Goal: Information Seeking & Learning: Learn about a topic

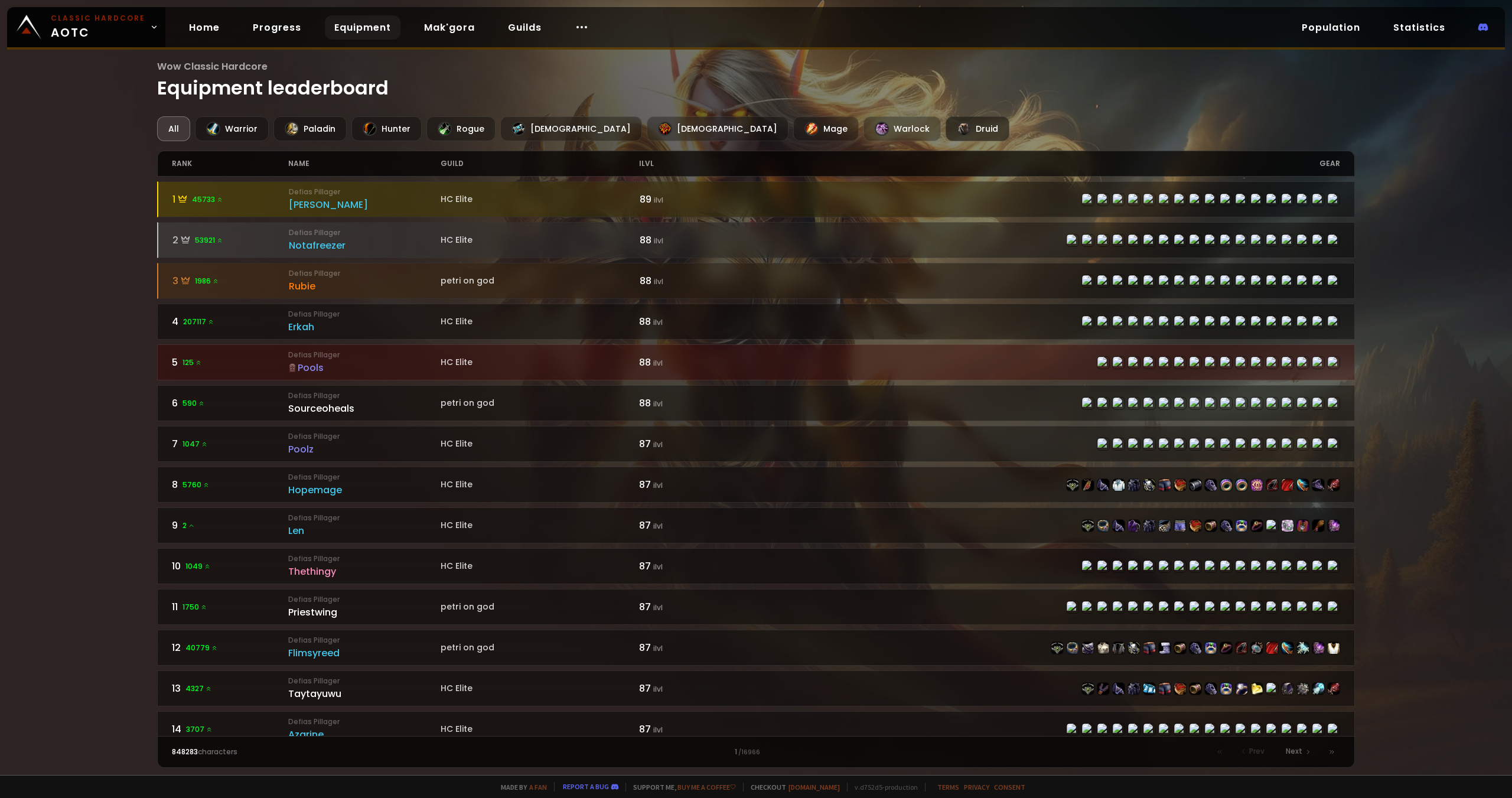
click at [946, 135] on div "Druid" at bounding box center [977, 128] width 64 height 25
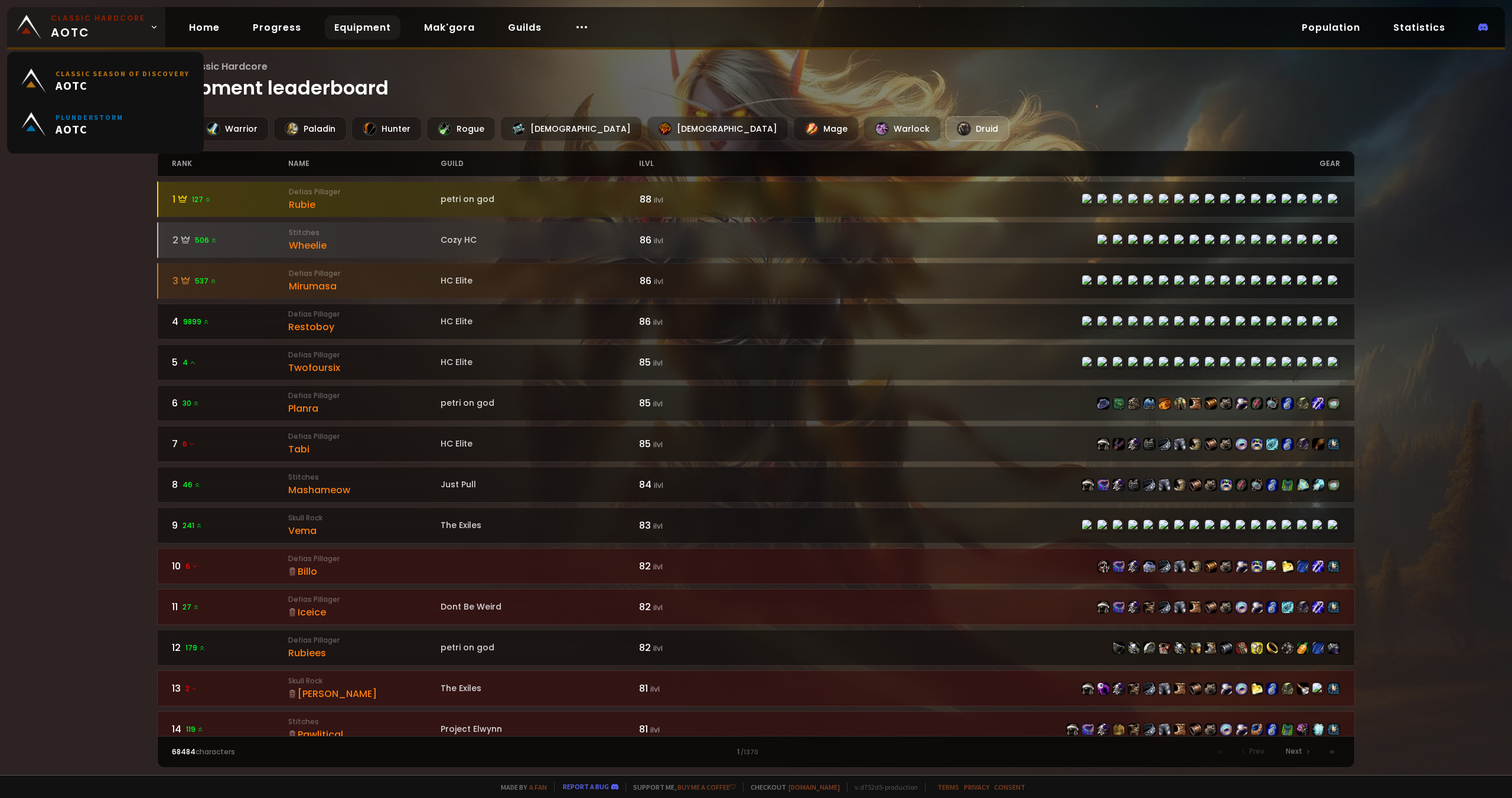
click at [142, 30] on link "Classic Hardcore AOTC" at bounding box center [85, 27] width 158 height 40
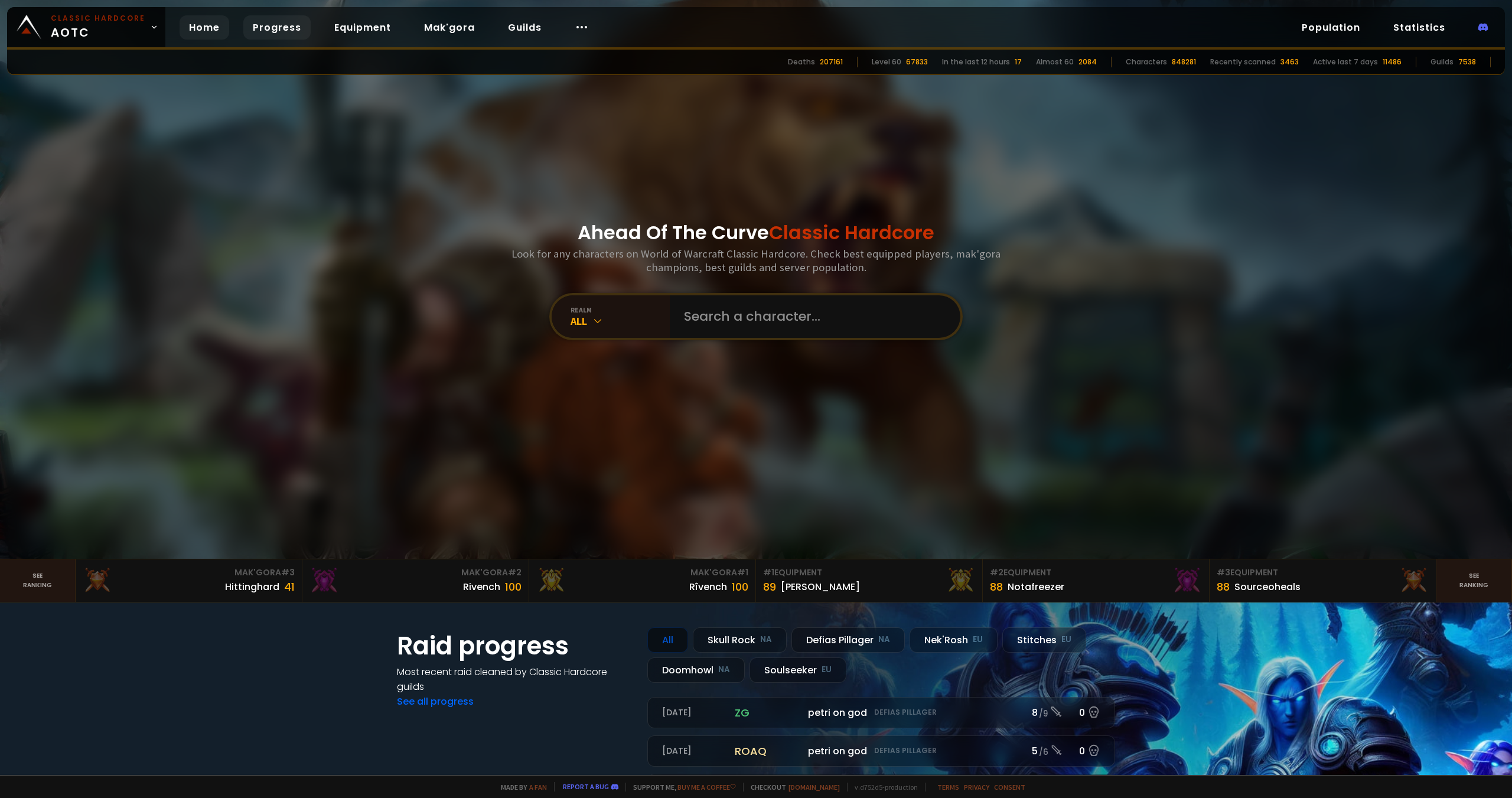
click at [292, 30] on link "Progress" at bounding box center [277, 27] width 67 height 24
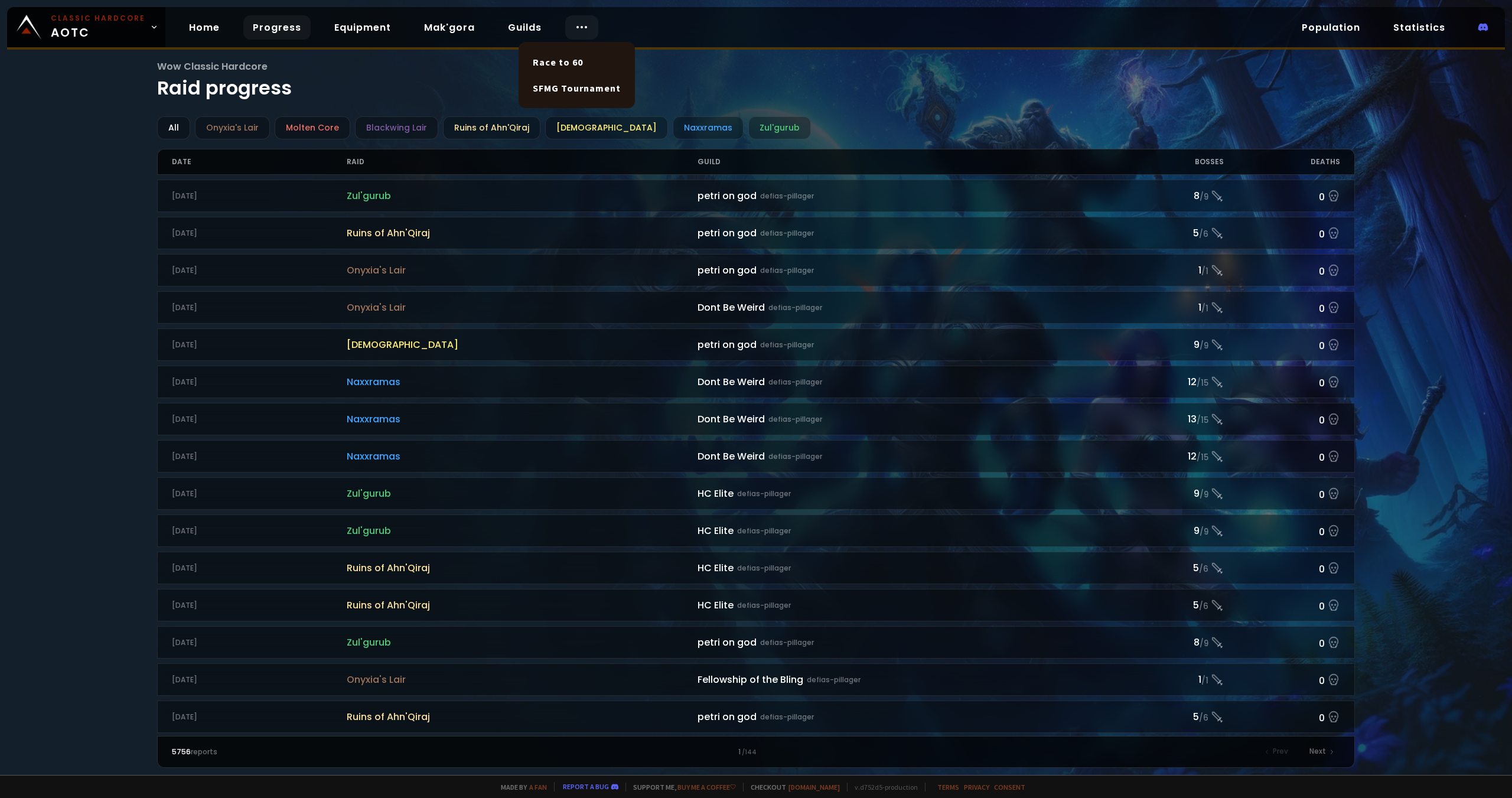
click at [575, 22] on icon at bounding box center [581, 27] width 14 height 14
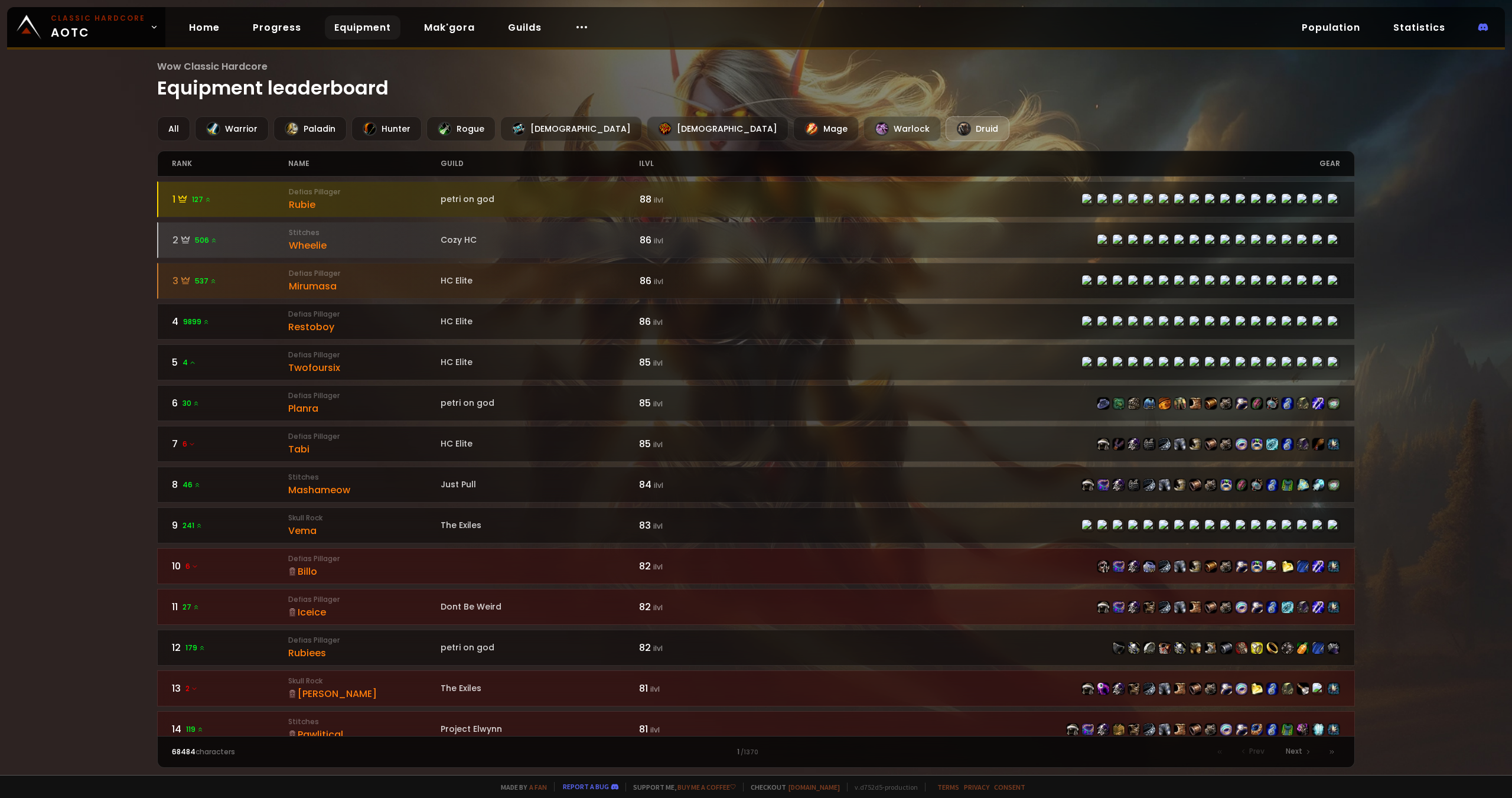
click at [957, 125] on div at bounding box center [964, 128] width 14 height 14
click at [946, 126] on div "Druid" at bounding box center [977, 128] width 64 height 25
click at [304, 166] on div "name" at bounding box center [364, 163] width 152 height 25
click at [351, 22] on link "Equipment" at bounding box center [363, 27] width 76 height 24
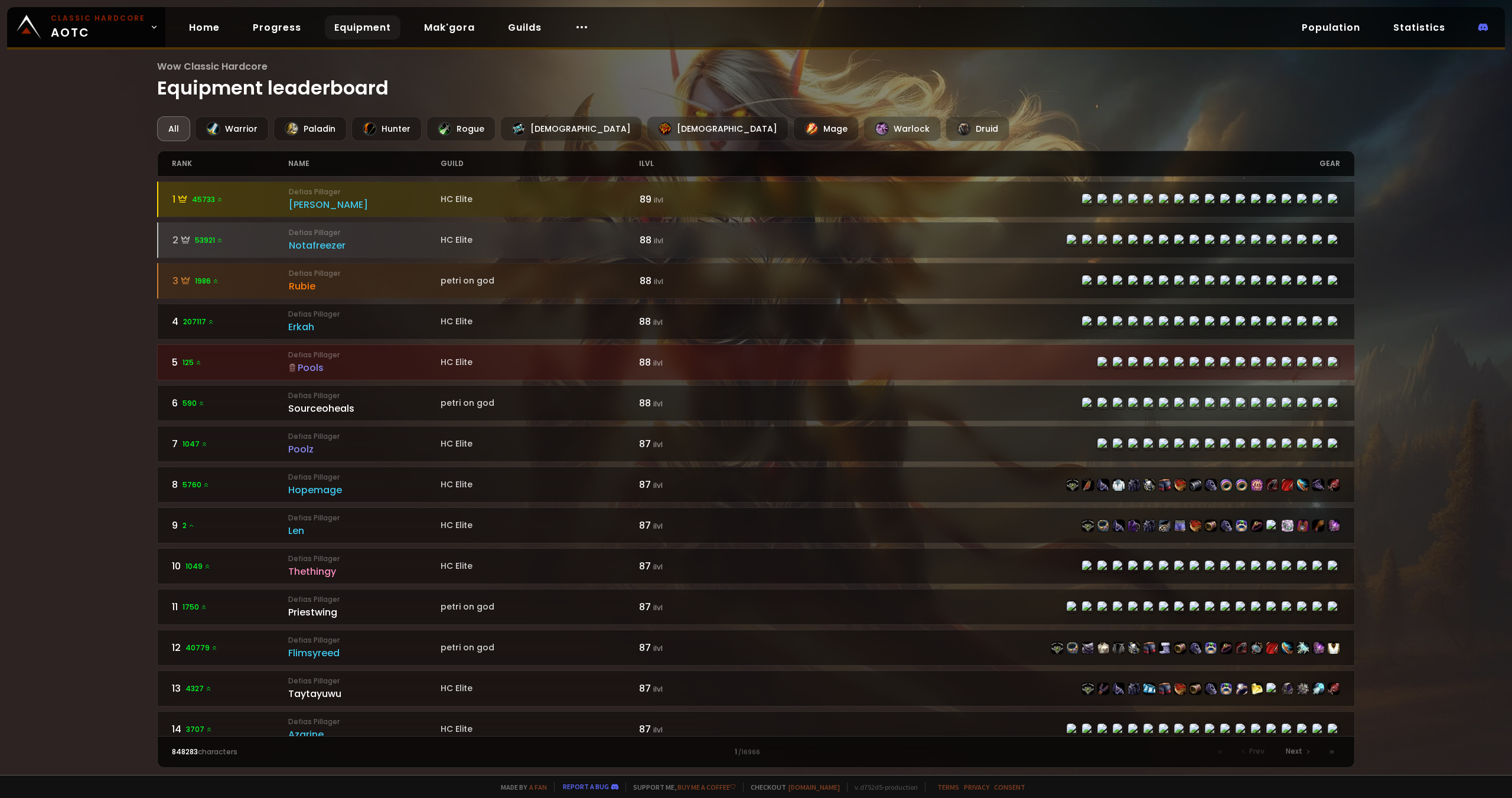
click at [173, 135] on div "All" at bounding box center [174, 128] width 33 height 25
drag, startPoint x: 173, startPoint y: 133, endPoint x: 288, endPoint y: 93, distance: 121.8
click at [285, 93] on h1 "Wow Classic Hardcore Equipment leaderboard" at bounding box center [756, 81] width 1198 height 43
click at [946, 139] on div "Druid" at bounding box center [977, 128] width 64 height 25
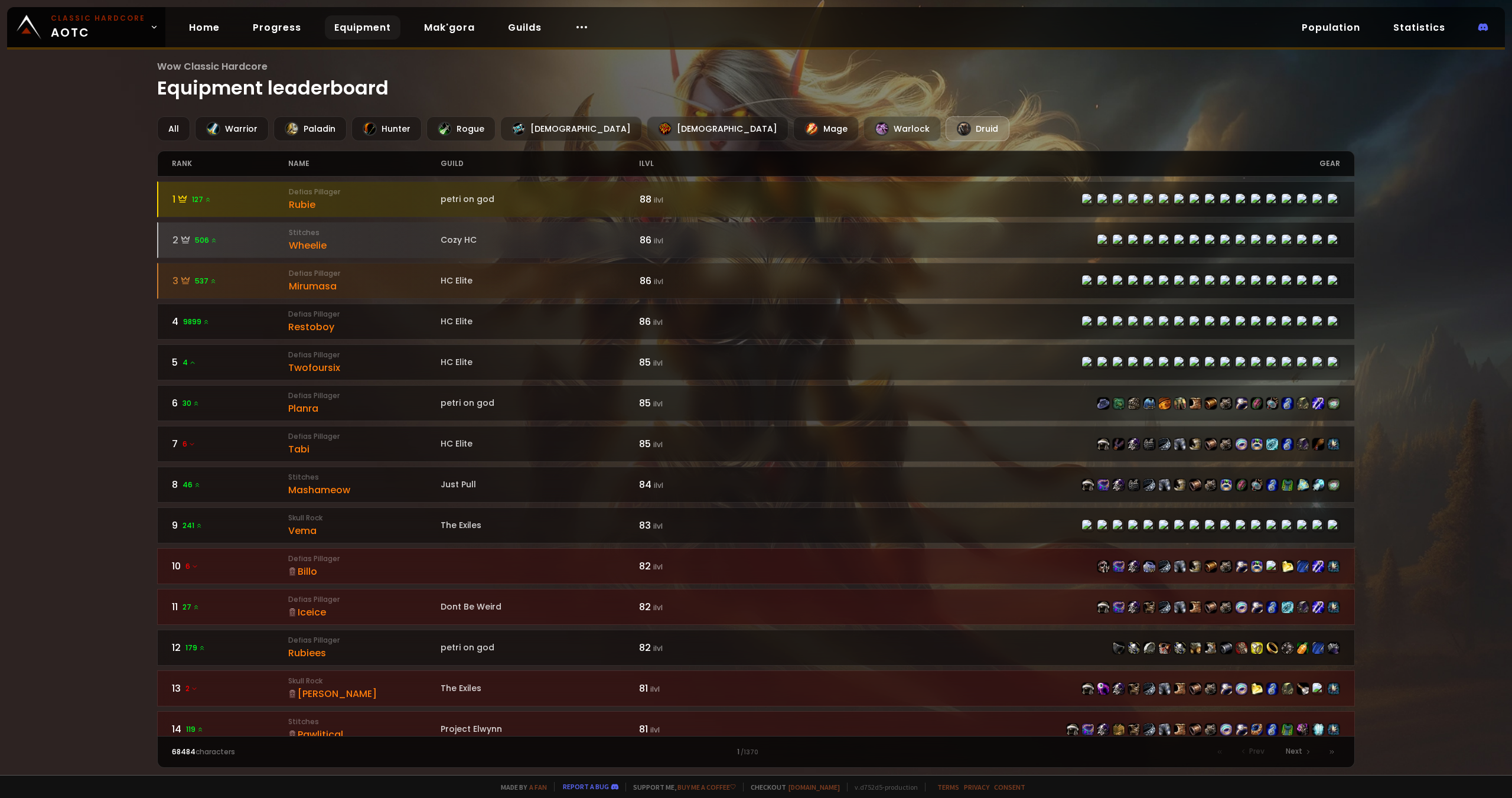
click at [946, 130] on div "Druid" at bounding box center [977, 128] width 64 height 25
drag, startPoint x: 1345, startPoint y: 163, endPoint x: 1326, endPoint y: 172, distance: 21.0
click at [1344, 163] on div "rank name guild ilvl gear" at bounding box center [756, 163] width 1198 height 26
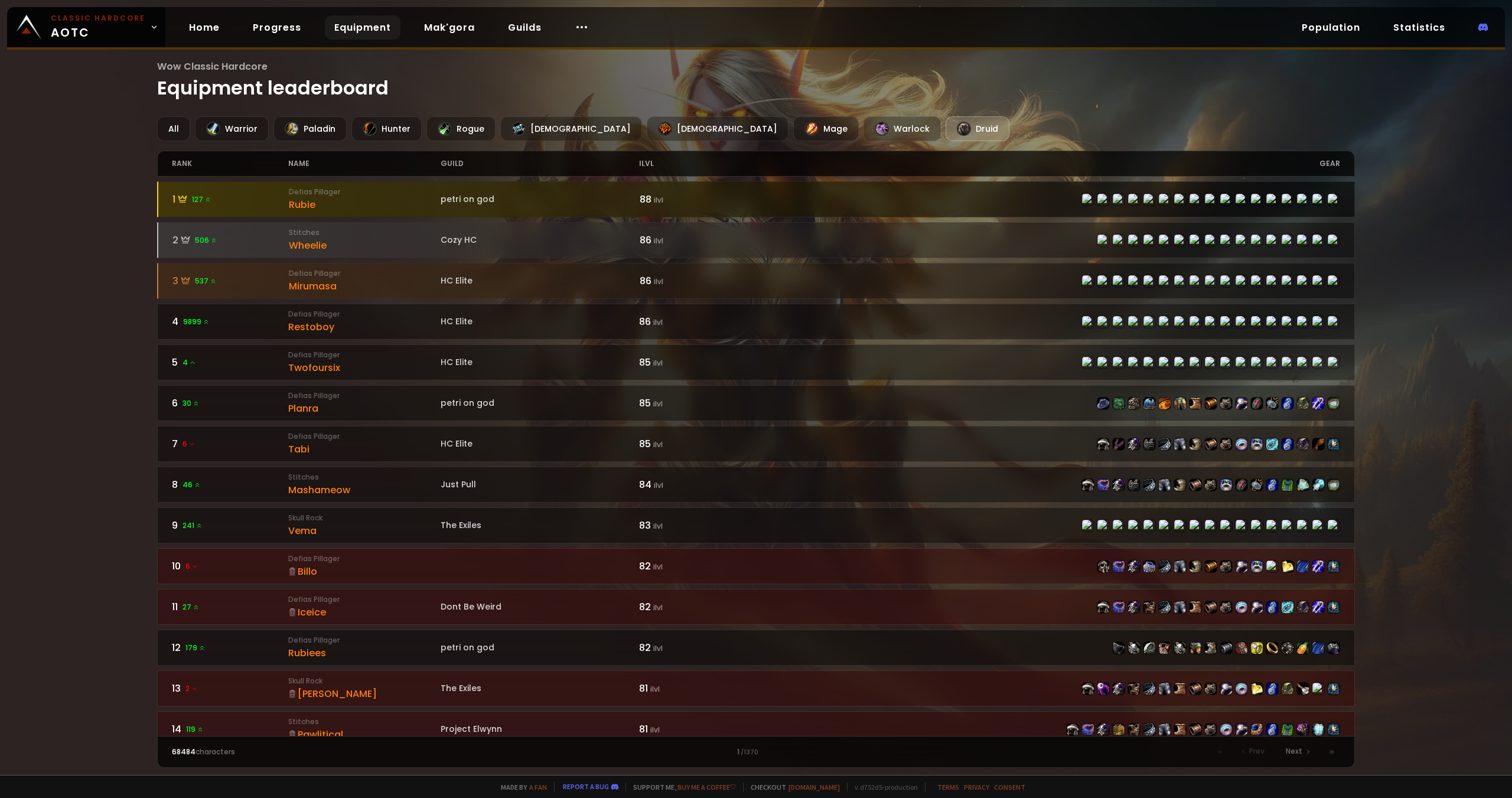
click at [1297, 194] on img at bounding box center [1311, 214] width 29 height 39
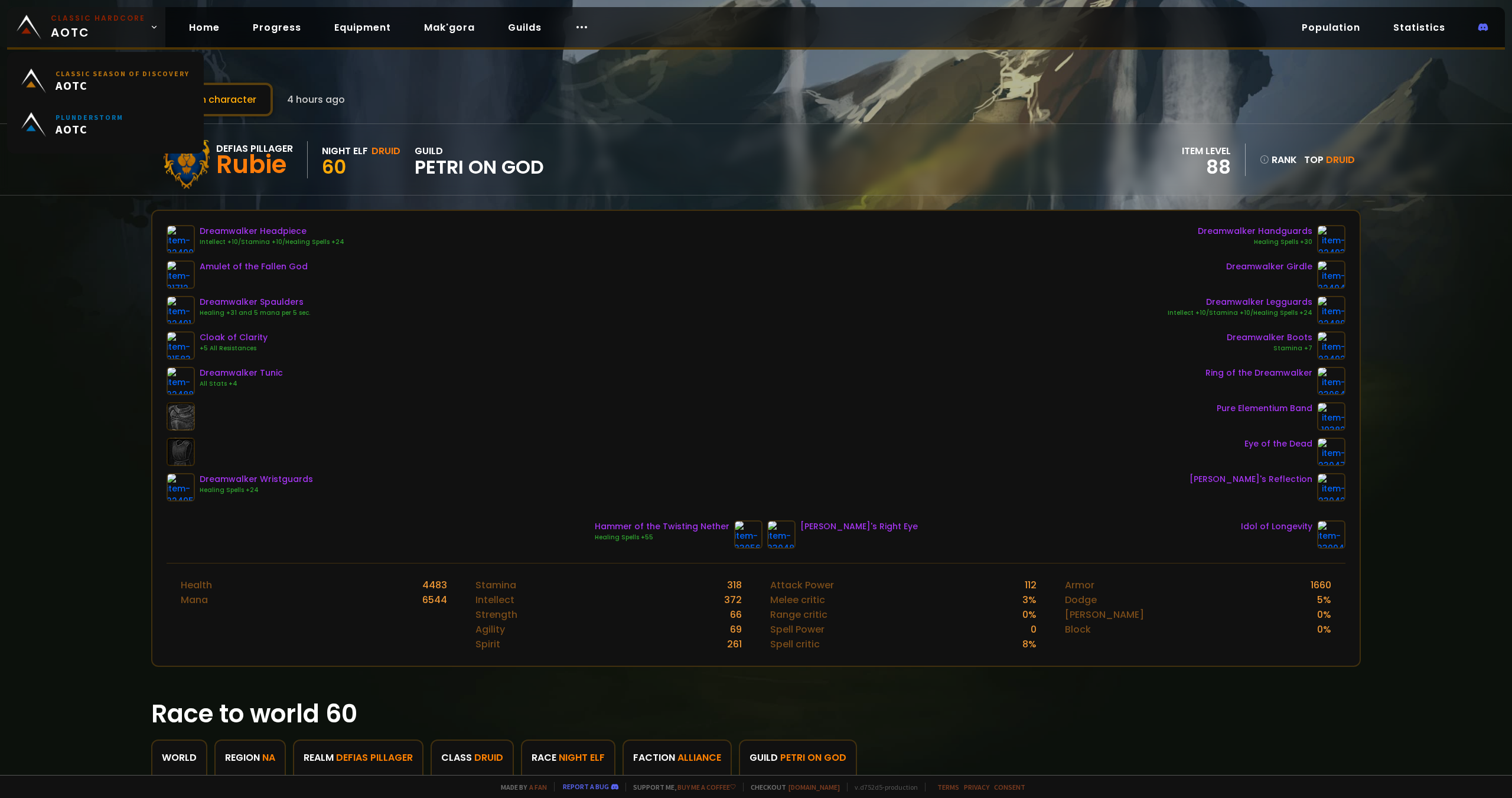
click at [93, 28] on span "Classic Hardcore AOTC" at bounding box center [98, 27] width 94 height 28
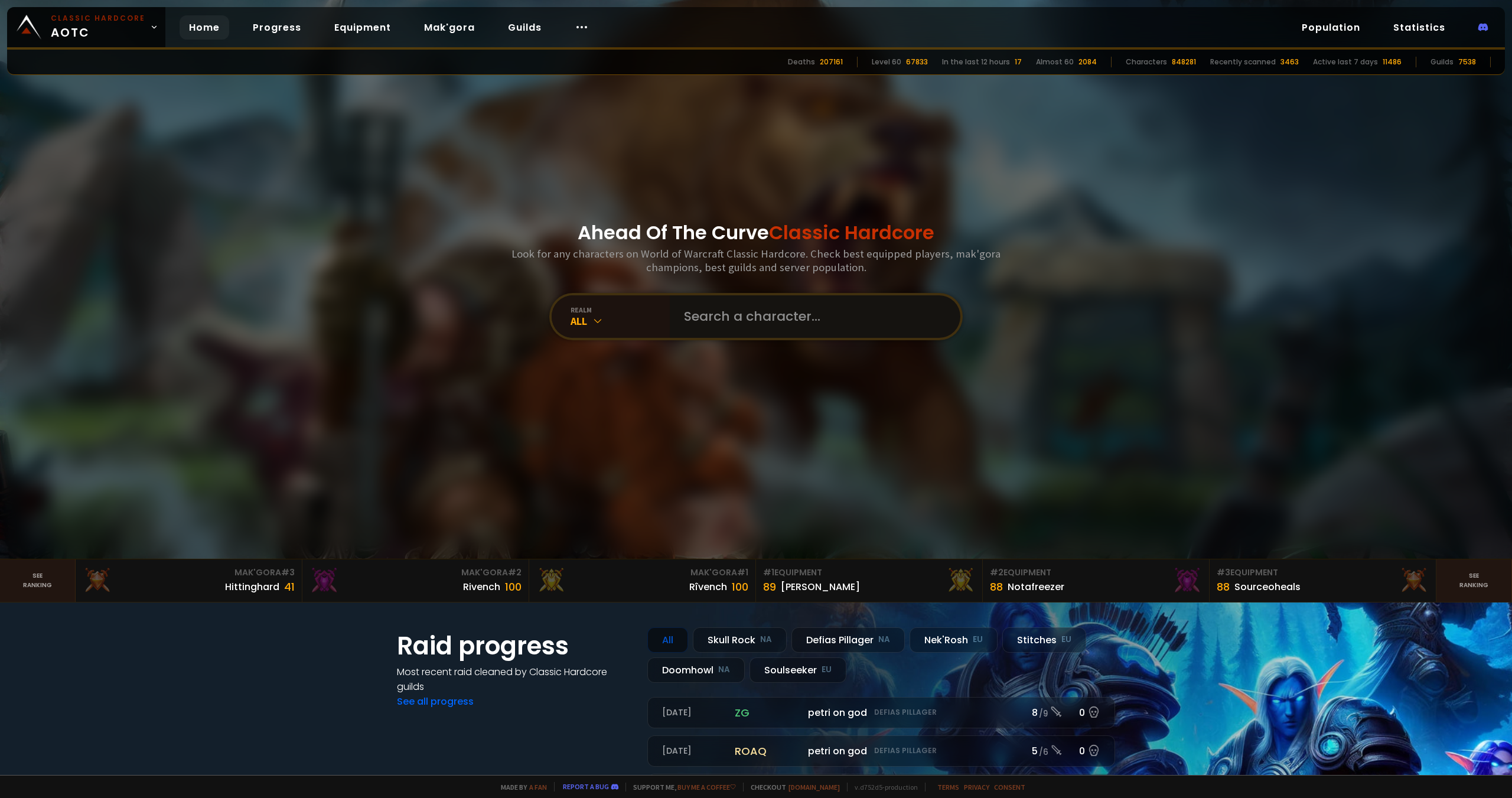
click at [765, 315] on input "text" at bounding box center [811, 316] width 269 height 43
click at [602, 311] on div "realm" at bounding box center [620, 310] width 99 height 9
click at [744, 327] on input "text" at bounding box center [811, 316] width 269 height 43
type input "eksdeerawr"
